Goal: Find specific page/section: Find specific page/section

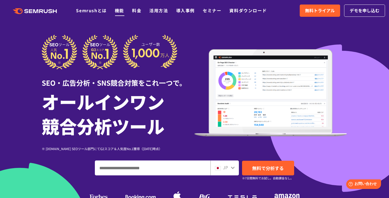
click at [120, 10] on link "機能" at bounding box center [119, 10] width 9 height 6
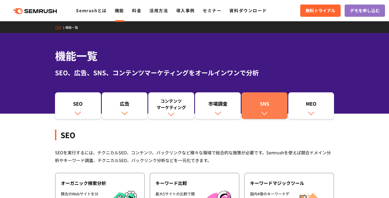
click at [268, 102] on div "SNS" at bounding box center [264, 104] width 41 height 9
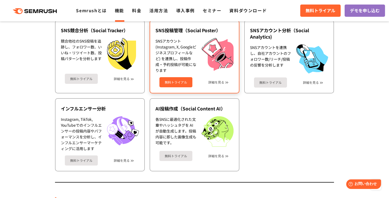
scroll to position [1161, 0]
